Goal: Task Accomplishment & Management: Find specific page/section

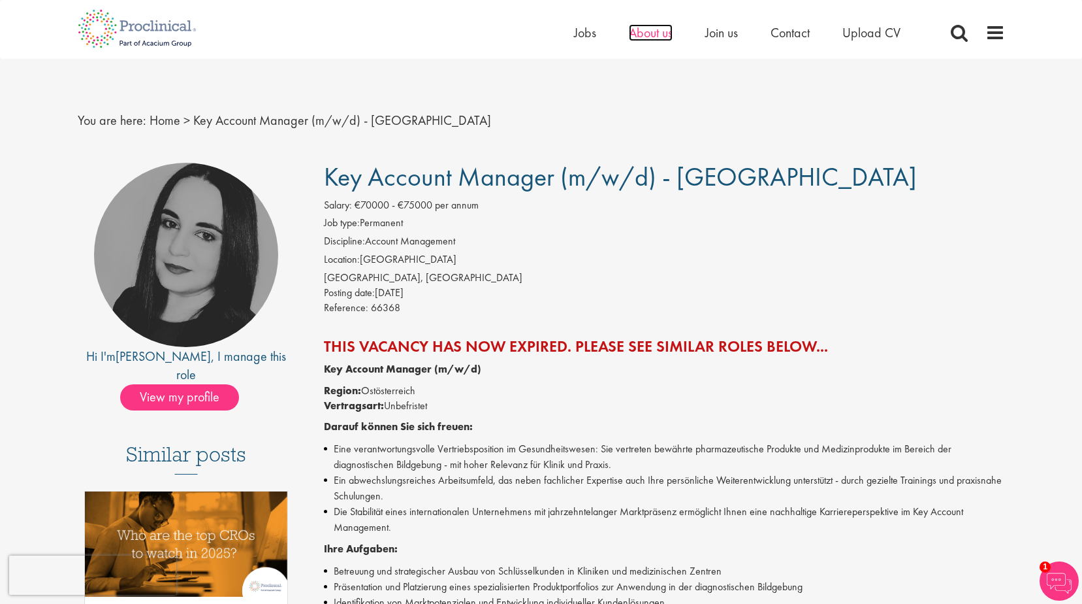
click at [645, 32] on span "About us" at bounding box center [651, 32] width 44 height 17
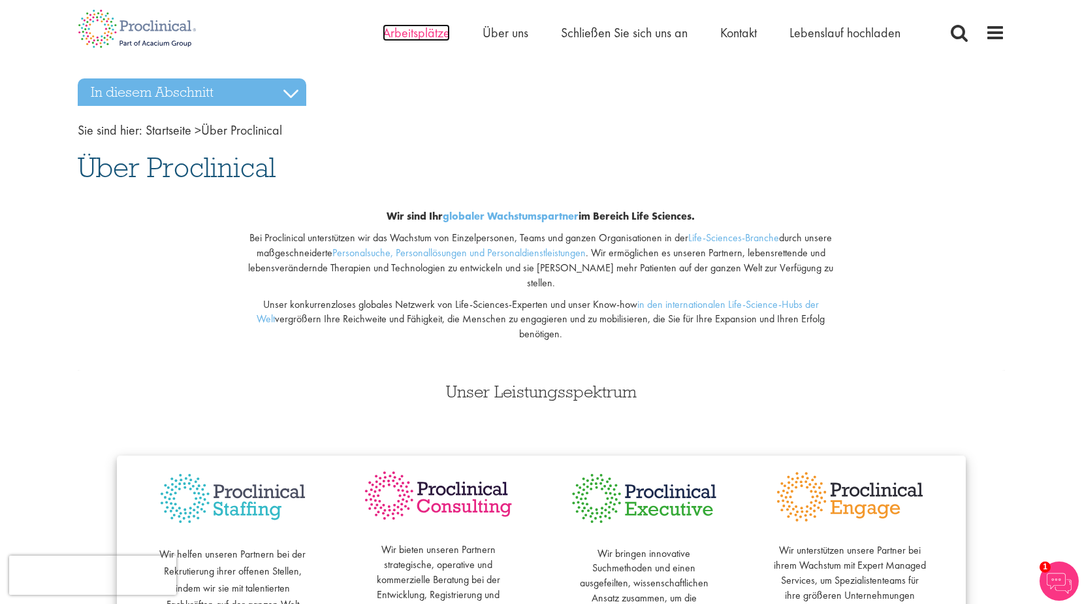
click at [413, 35] on span "Arbeitsplätze" at bounding box center [416, 32] width 67 height 17
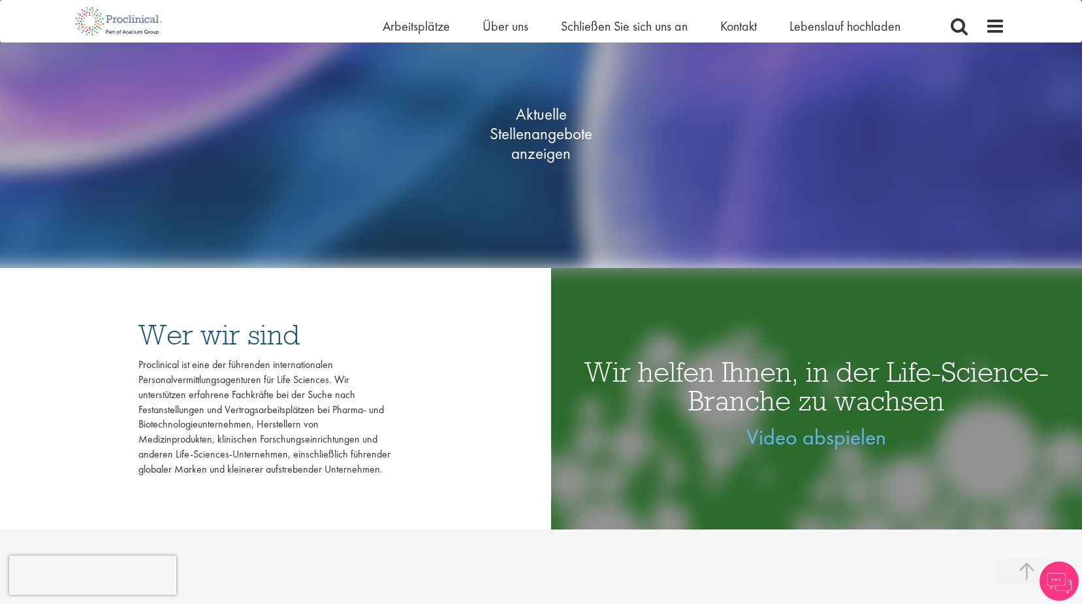
scroll to position [327, 0]
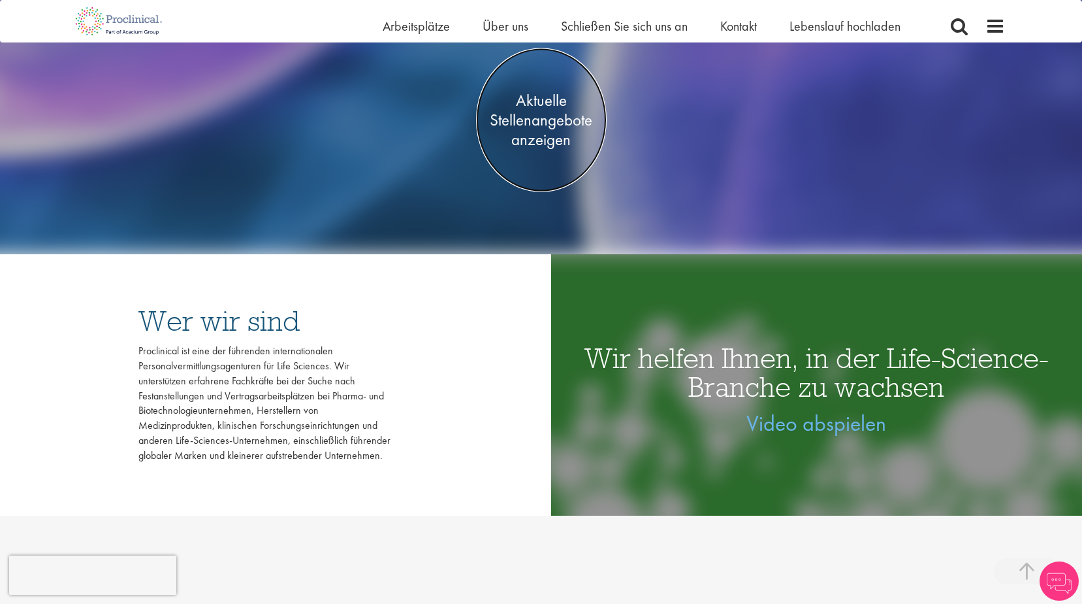
click at [539, 134] on span "Aktuelle Stellenangebote anzeigen" at bounding box center [541, 120] width 131 height 59
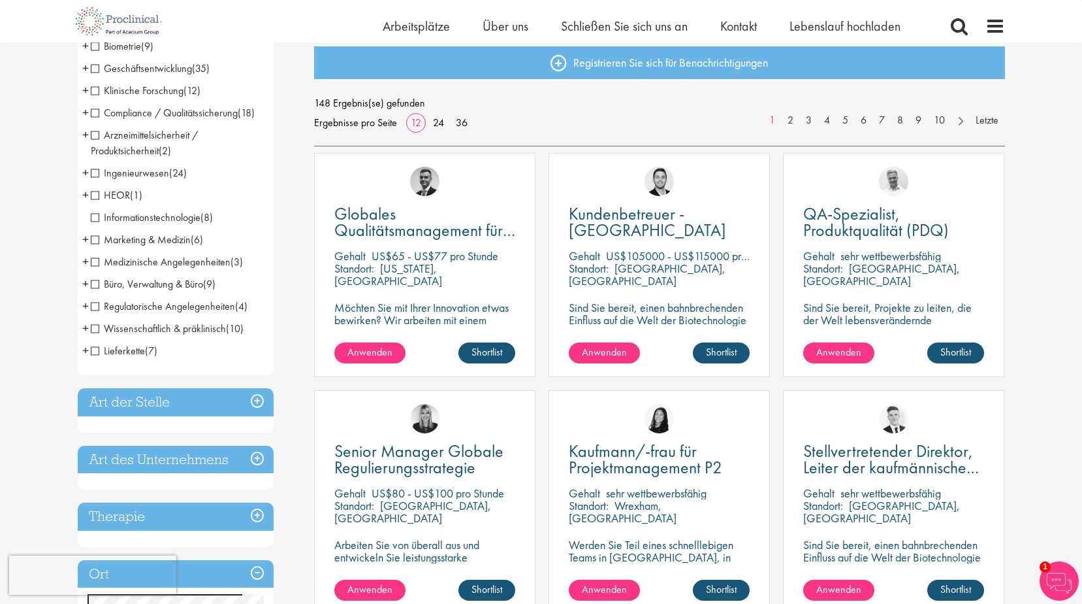
scroll to position [196, 0]
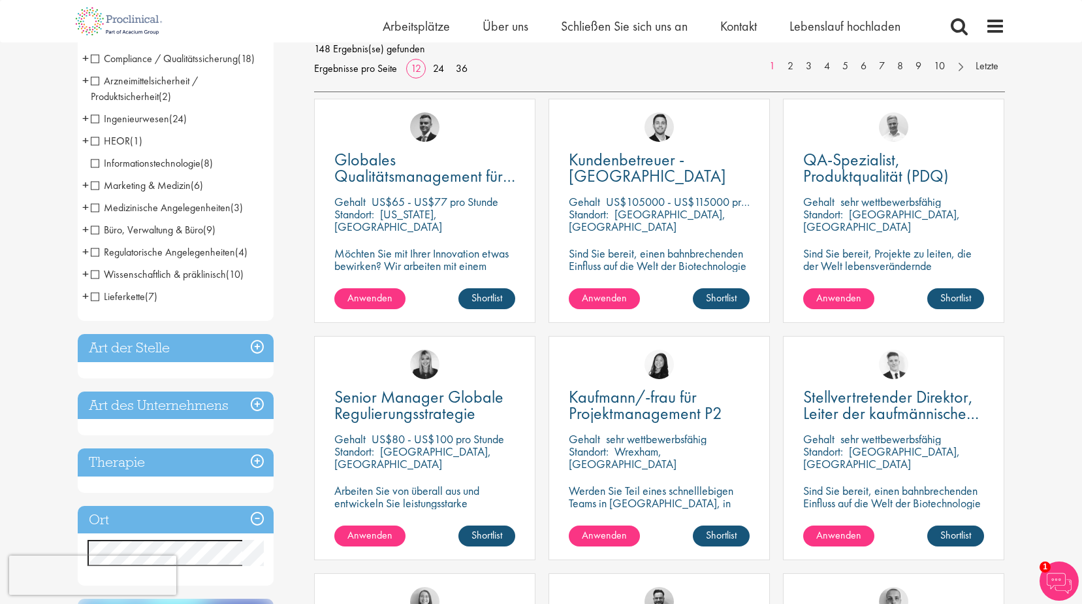
click at [254, 522] on h3 "Ort" at bounding box center [176, 520] width 196 height 28
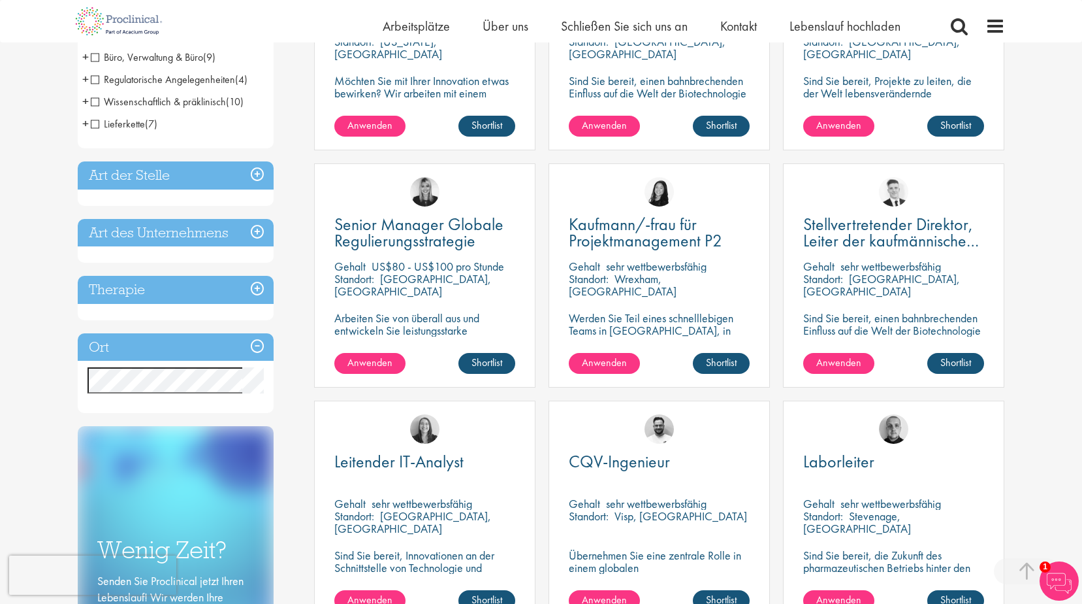
scroll to position [392, 0]
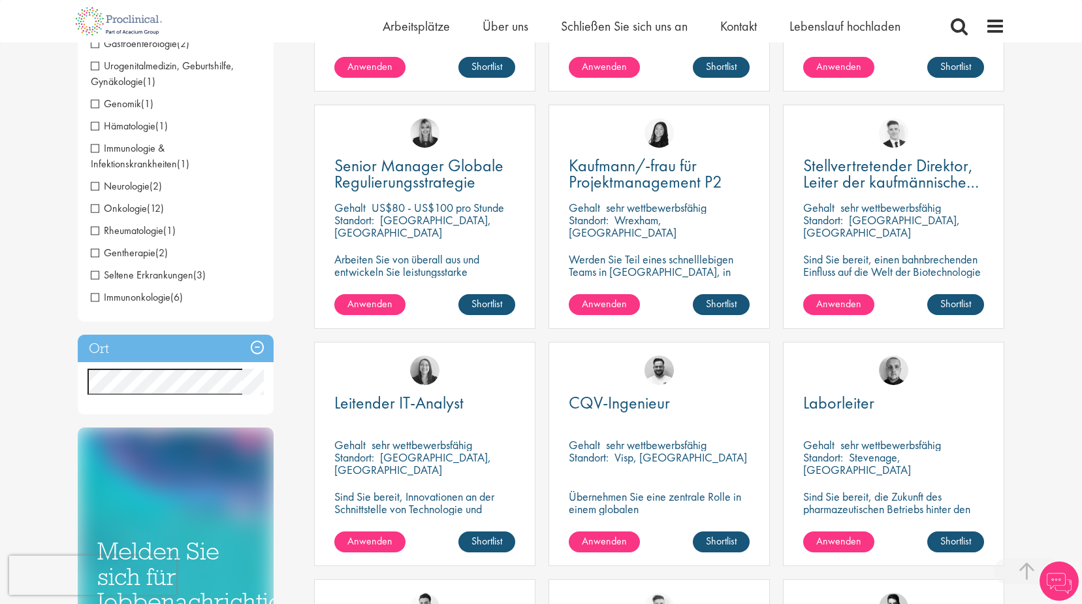
scroll to position [457, 0]
